Goal: Navigation & Orientation: Find specific page/section

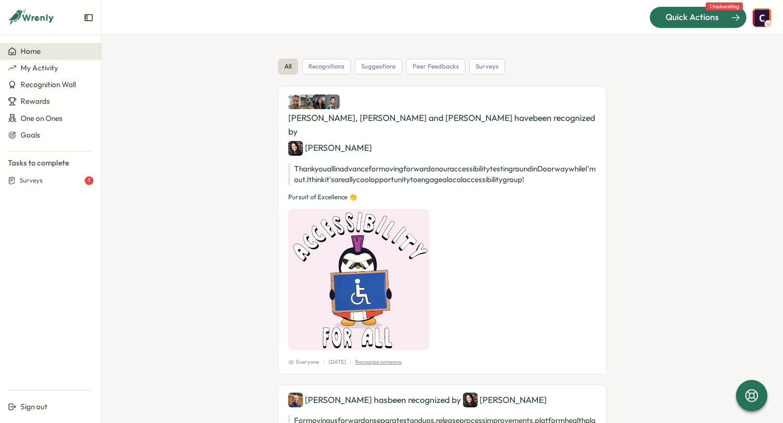
click at [716, 21] on span "Quick Actions" at bounding box center [692, 17] width 53 height 13
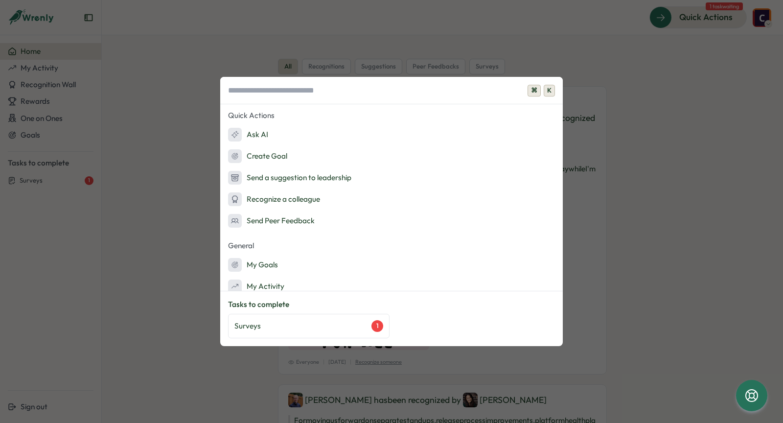
click at [211, 166] on div "⌘ K Quick Actions Ask AI Create Goal Send a suggestion to leadership Recognize …" at bounding box center [391, 211] width 783 height 423
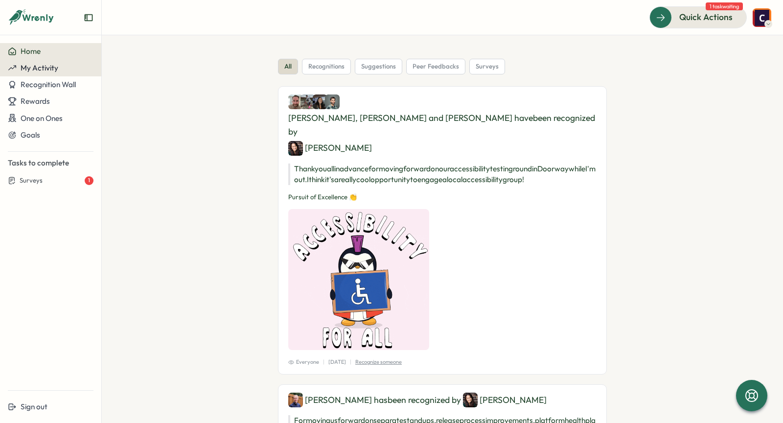
click at [24, 73] on button "My Activity" at bounding box center [50, 68] width 101 height 17
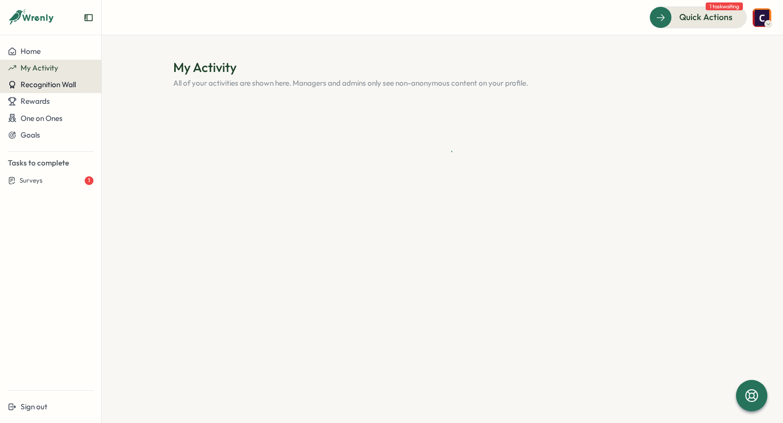
click at [33, 81] on span "Recognition Wall" at bounding box center [48, 84] width 55 height 9
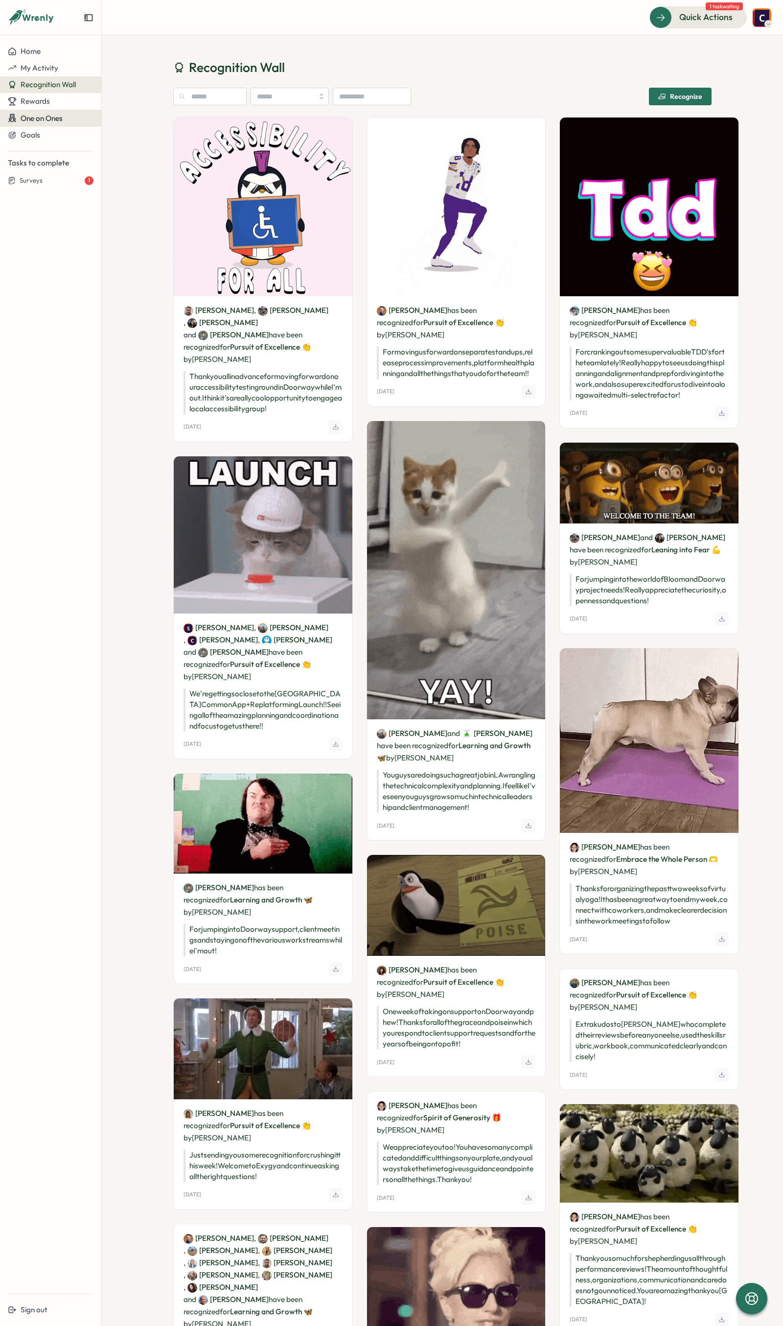
click at [35, 117] on span "One on Ones" at bounding box center [42, 118] width 42 height 9
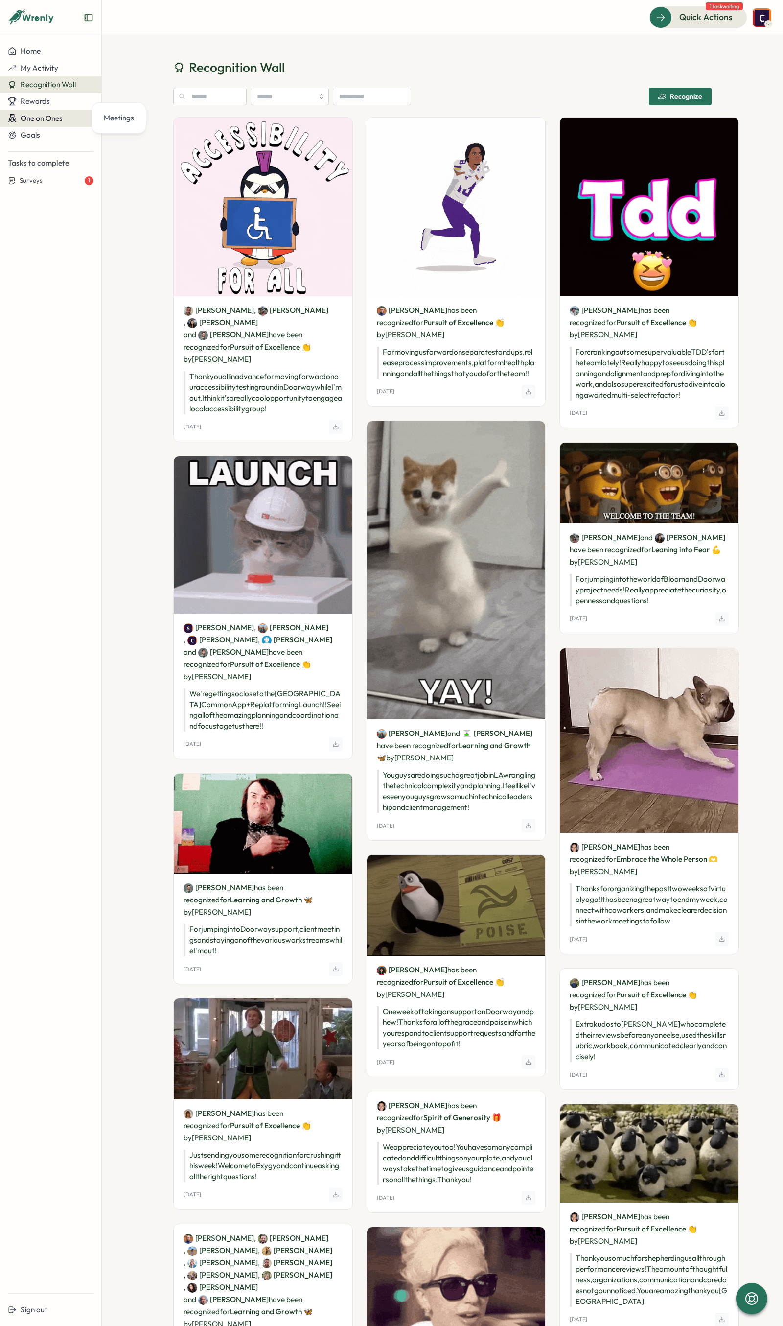
click at [34, 119] on span "One on Ones" at bounding box center [42, 118] width 42 height 9
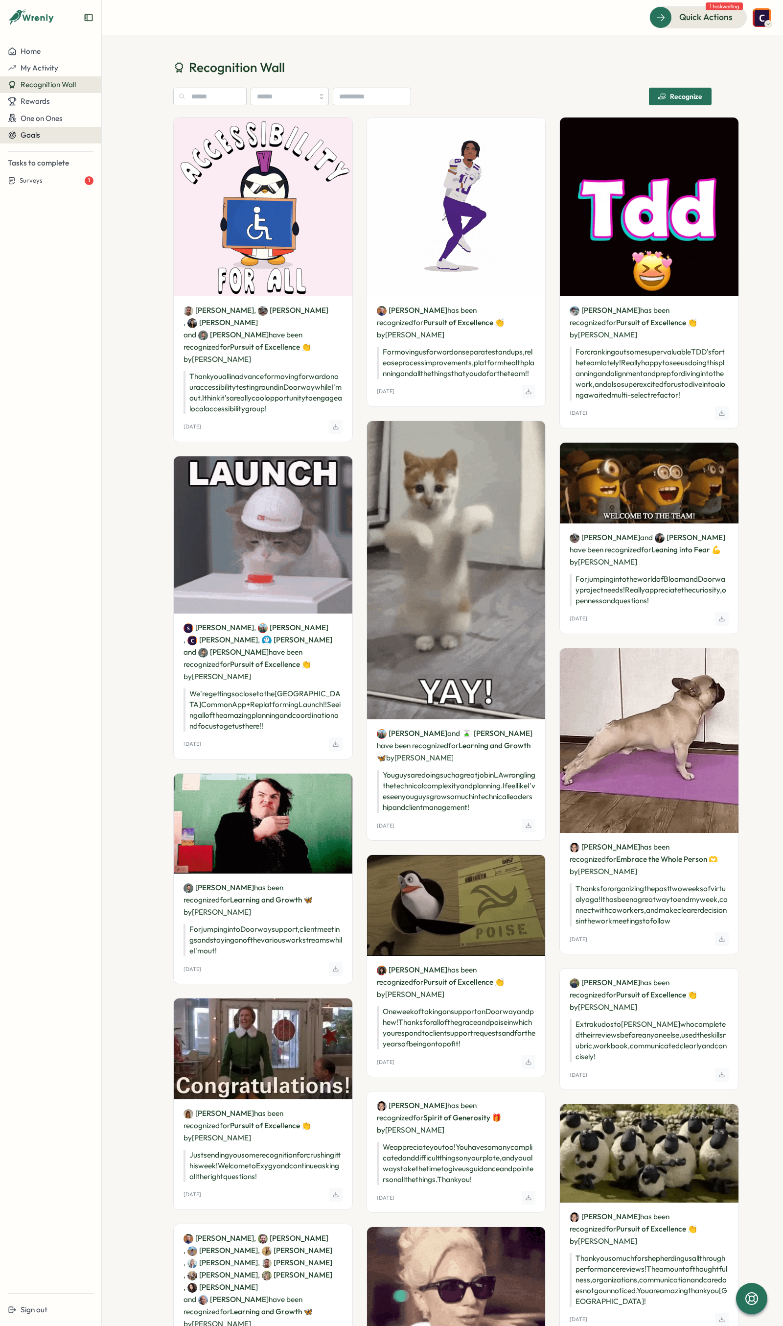
click at [33, 130] on span "Goals" at bounding box center [31, 134] width 20 height 9
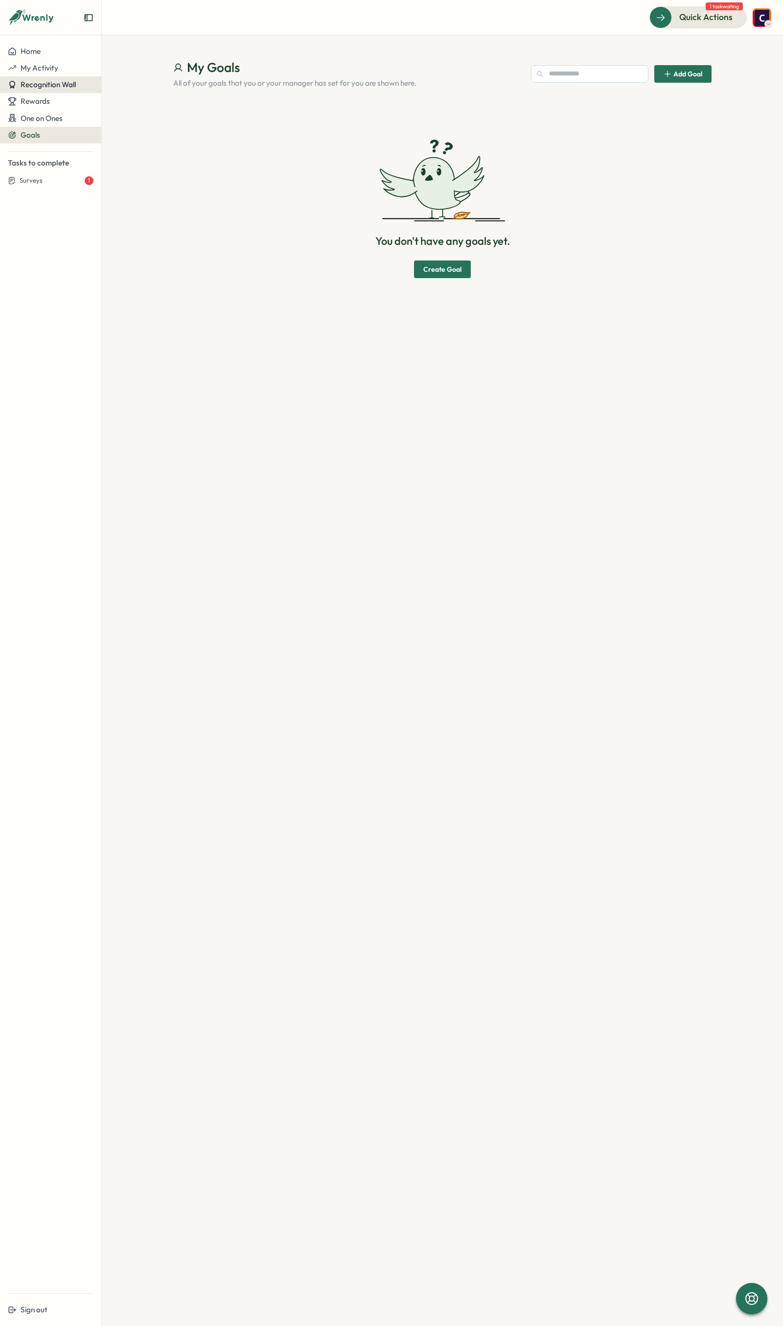
click at [42, 88] on span "Recognition Wall" at bounding box center [48, 84] width 55 height 9
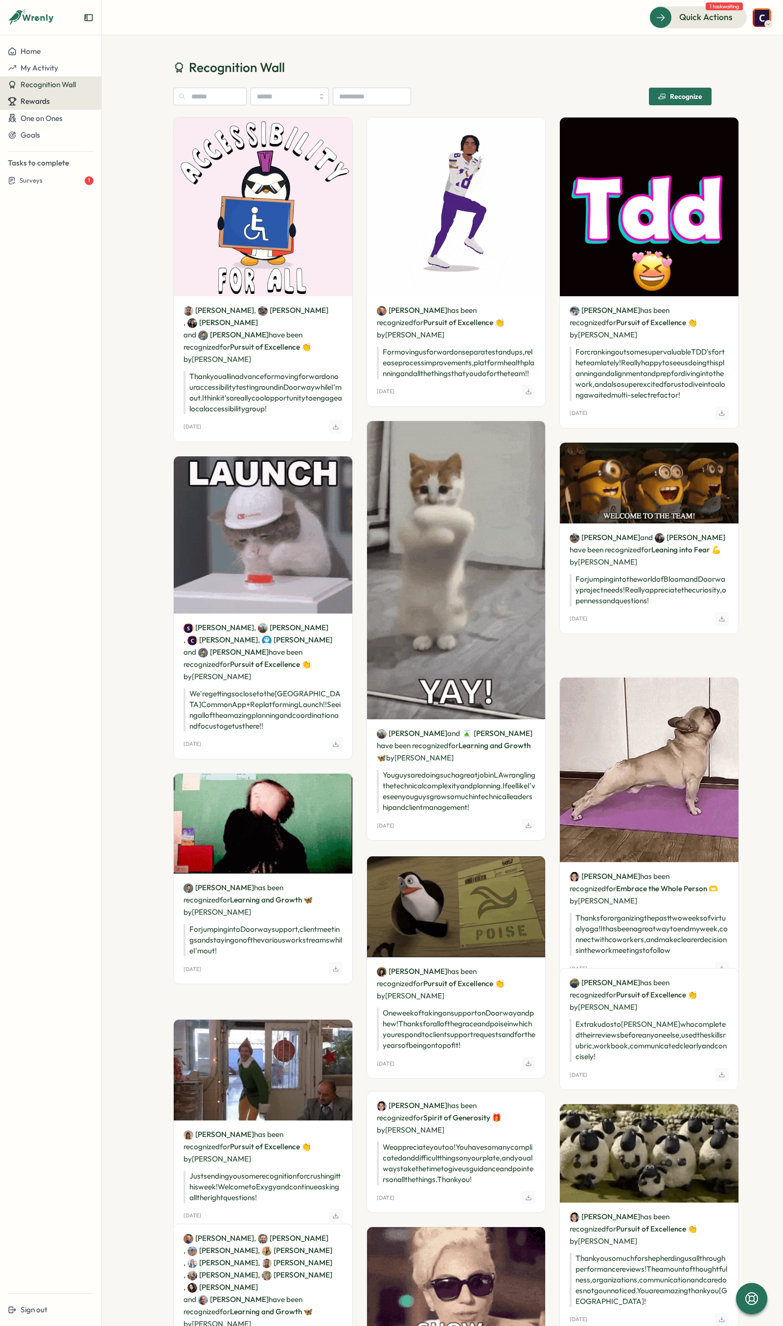
click at [58, 99] on div "Rewards" at bounding box center [51, 101] width 86 height 9
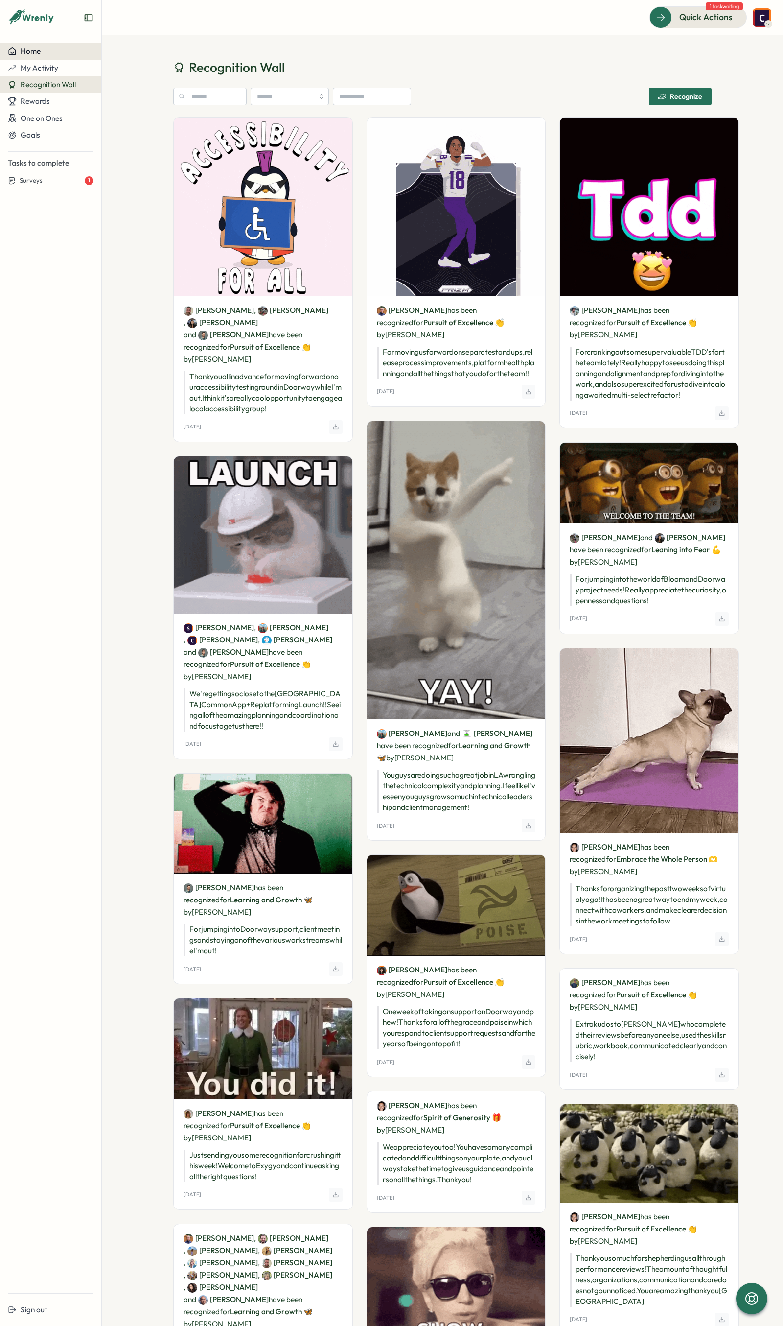
click at [64, 55] on div "Home" at bounding box center [51, 51] width 86 height 9
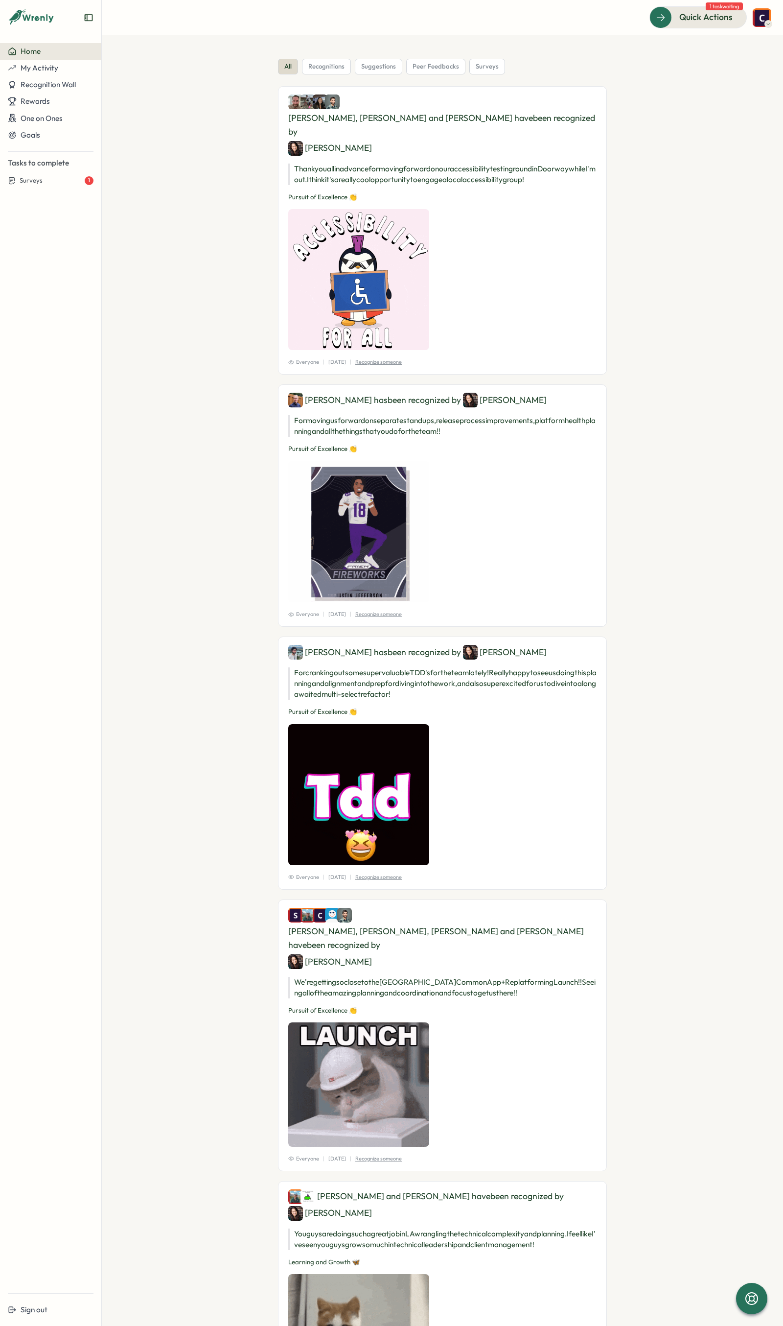
click at [420, 68] on span "peer feedbacks" at bounding box center [436, 66] width 47 height 9
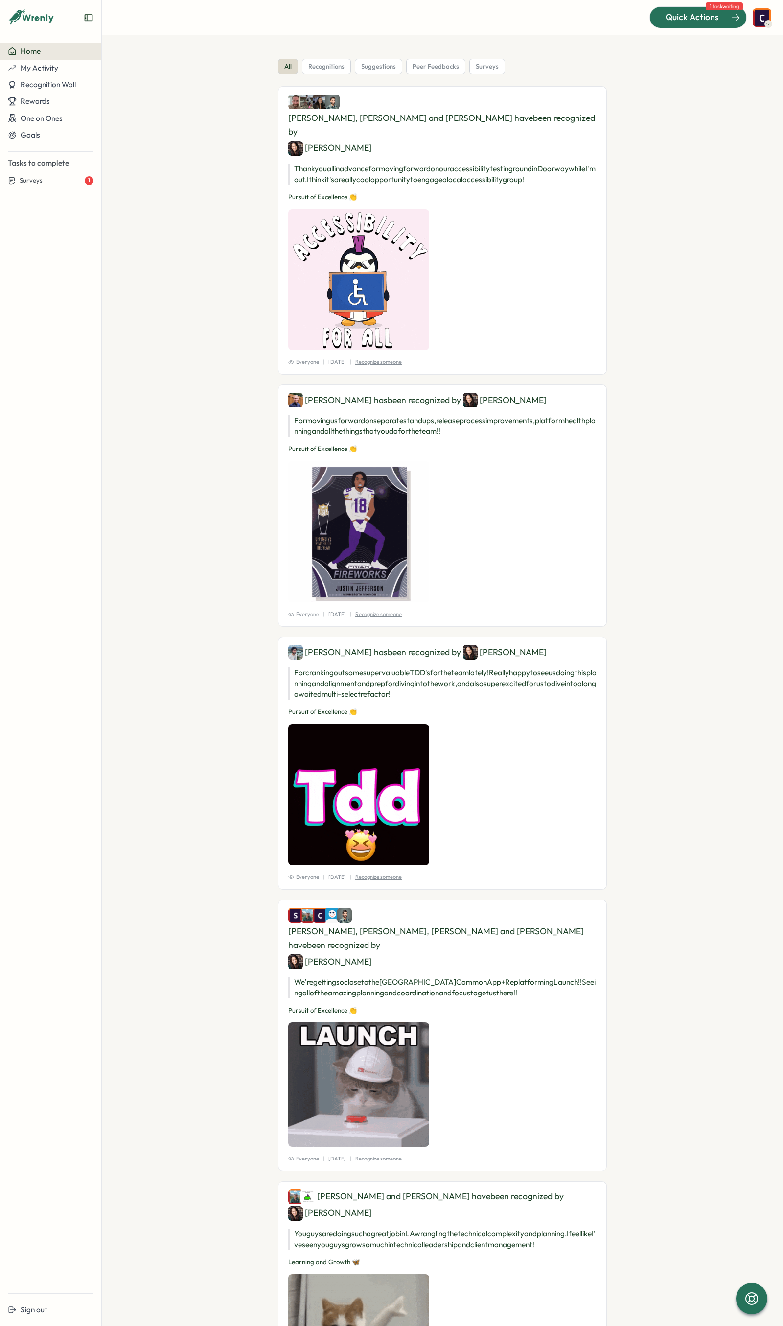
click at [698, 15] on span "Quick Actions" at bounding box center [692, 17] width 53 height 13
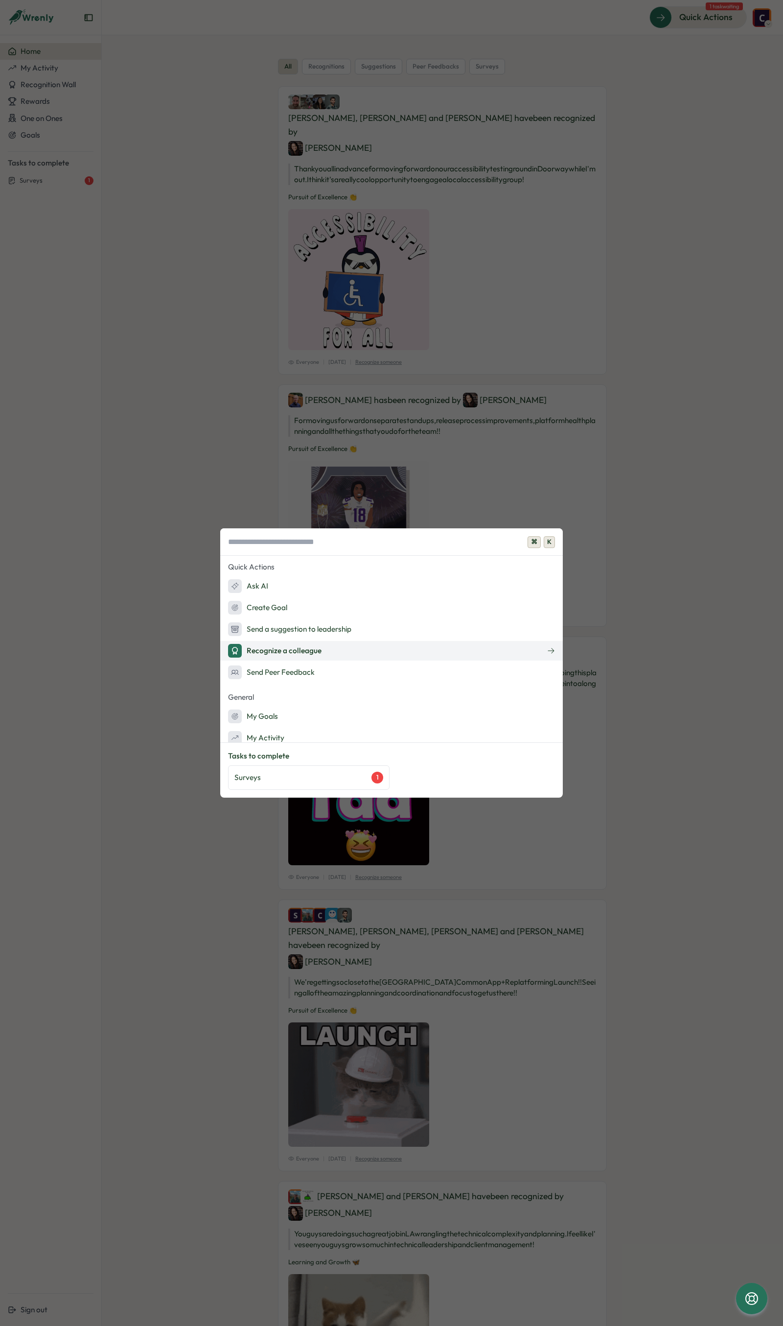
scroll to position [30, 0]
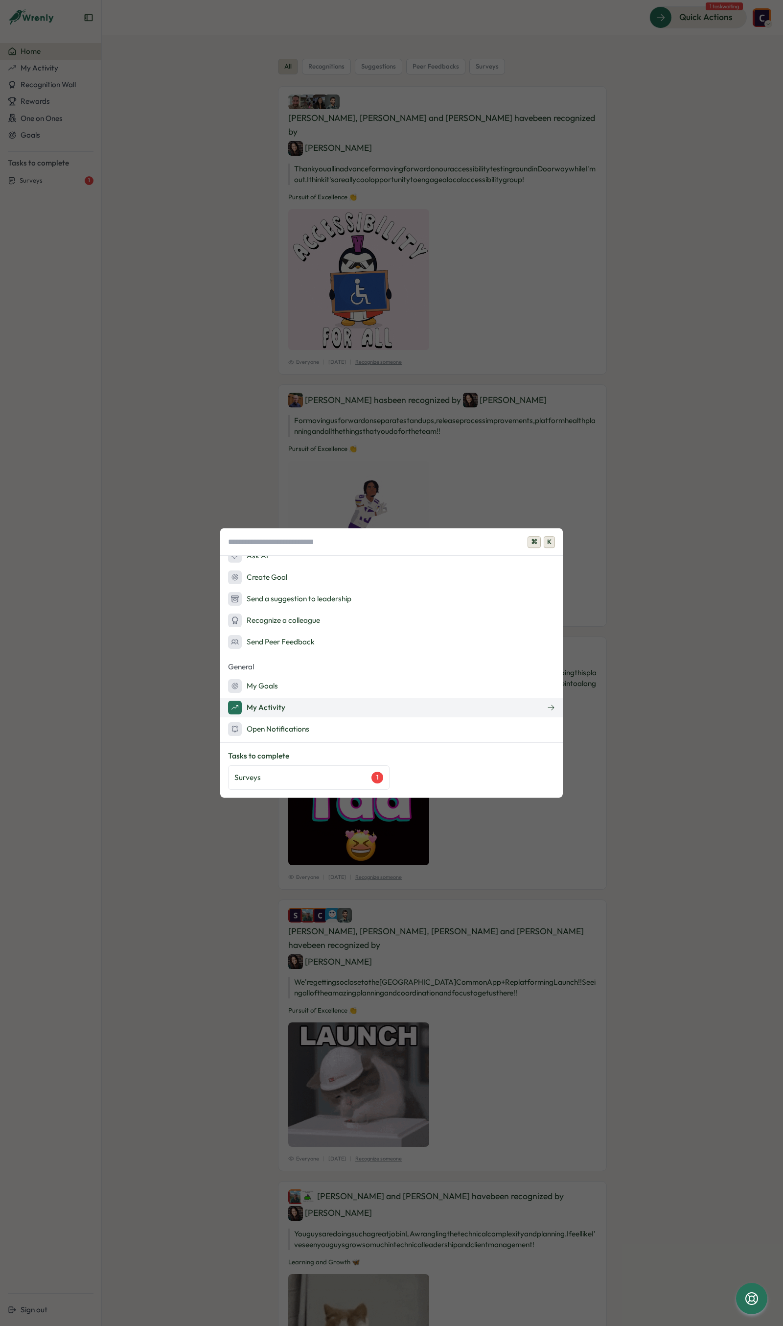
click at [275, 711] on div "My Activity" at bounding box center [256, 708] width 57 height 14
